Goal: Task Accomplishment & Management: Use online tool/utility

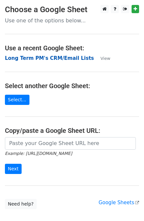
click at [45, 59] on strong "Long Term PM's CRM/Email Lists" at bounding box center [49, 58] width 89 height 6
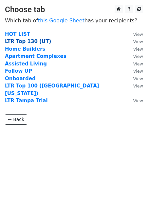
click at [29, 41] on strong "LTR Top 130 (UT)" at bounding box center [28, 41] width 46 height 6
